Goal: Information Seeking & Learning: Compare options

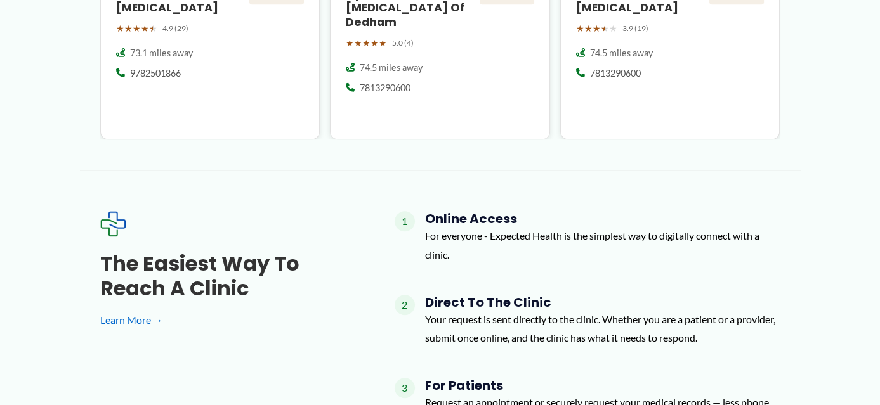
scroll to position [1586, 0]
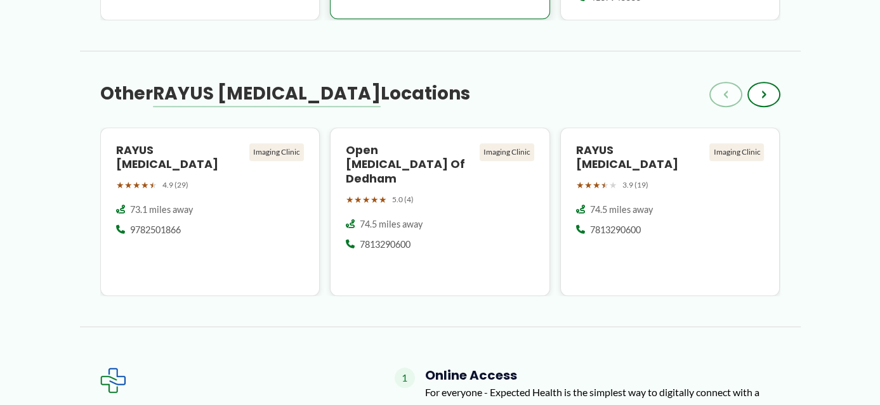
scroll to position [1269, 0]
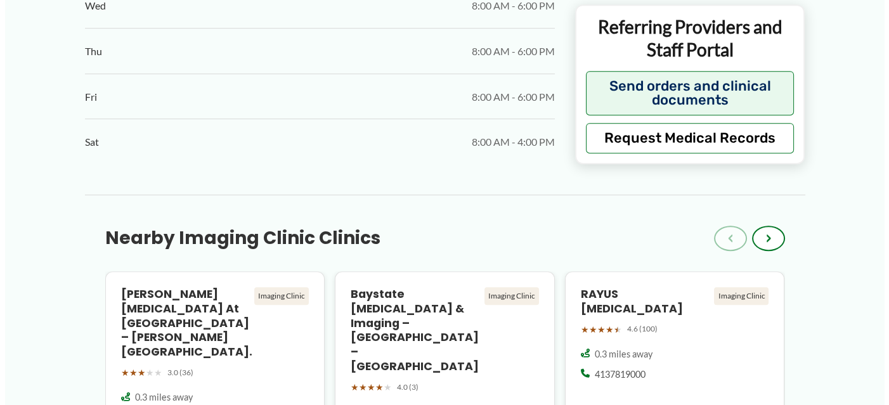
scroll to position [818, 0]
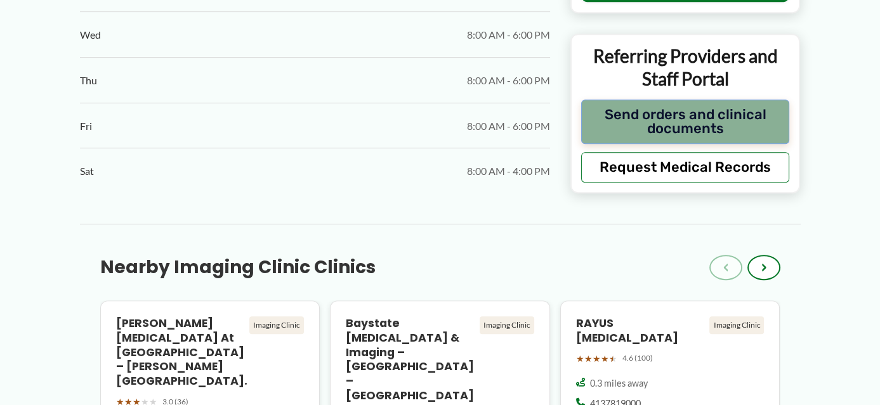
click at [674, 144] on button "Send orders and clinical documents" at bounding box center [685, 122] width 209 height 44
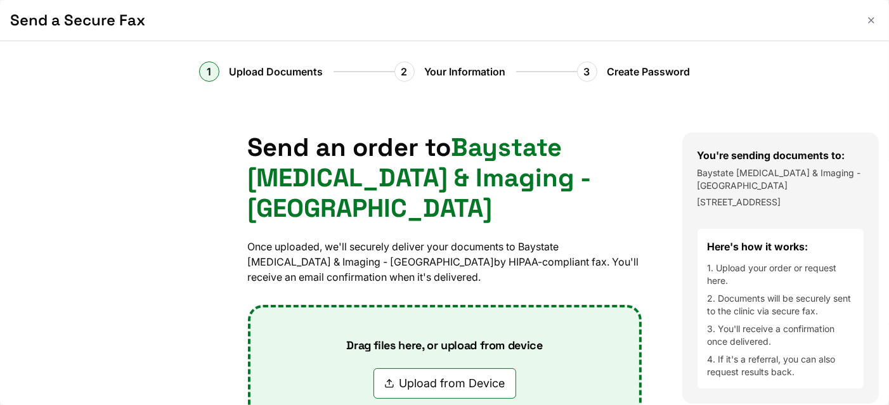
scroll to position [0, 0]
